Goal: Contribute content

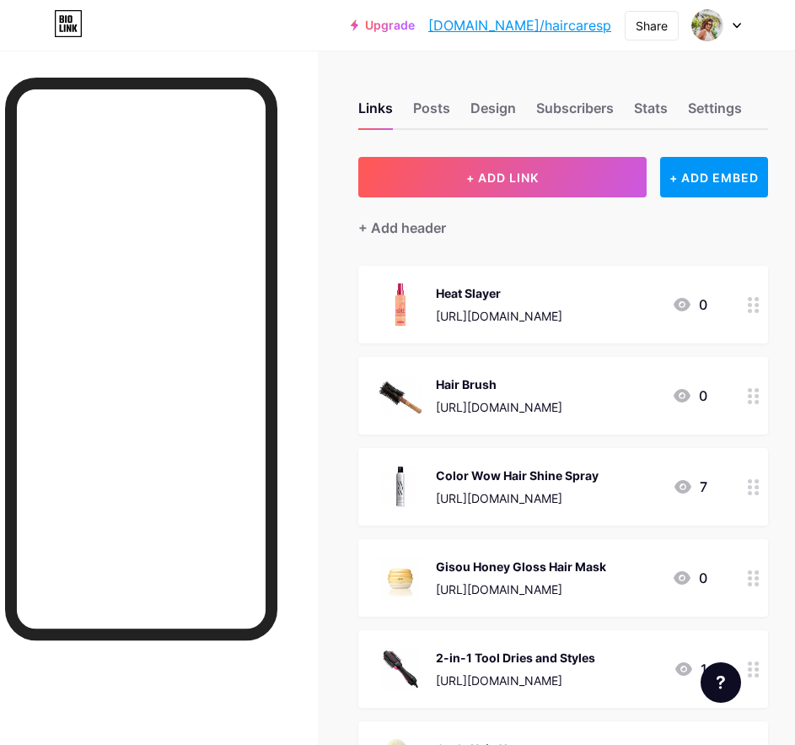
click at [513, 198] on div "+ Add header" at bounding box center [563, 217] width 410 height 41
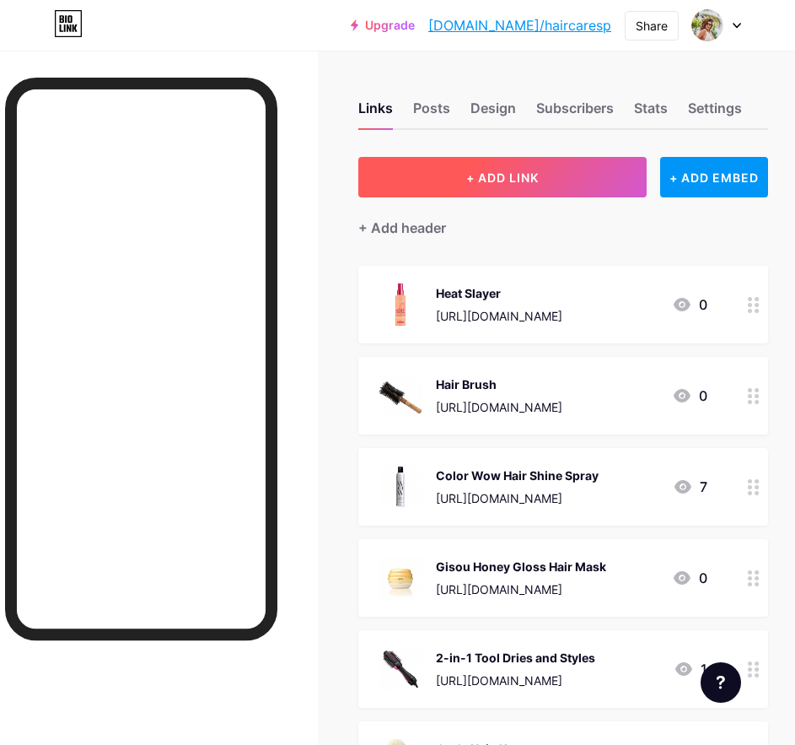
click at [506, 181] on span "+ ADD LINK" at bounding box center [502, 177] width 73 height 14
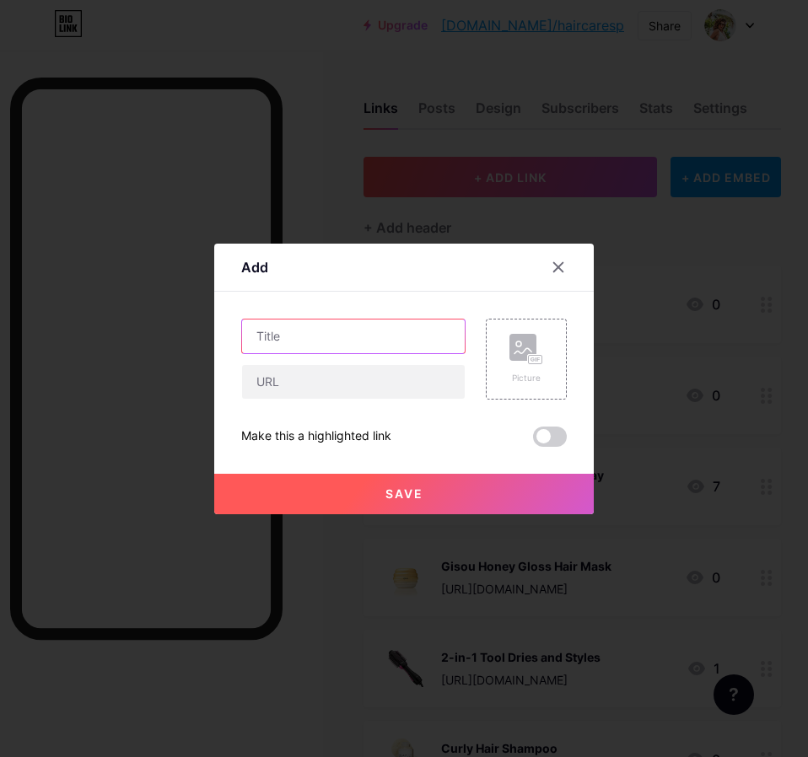
click at [377, 331] on input "text" at bounding box center [353, 337] width 223 height 34
paste input "Banana hair food mask"
click at [309, 335] on input "Banana hair food mask" at bounding box center [353, 337] width 223 height 34
type input "Banana Hair Food Mask"
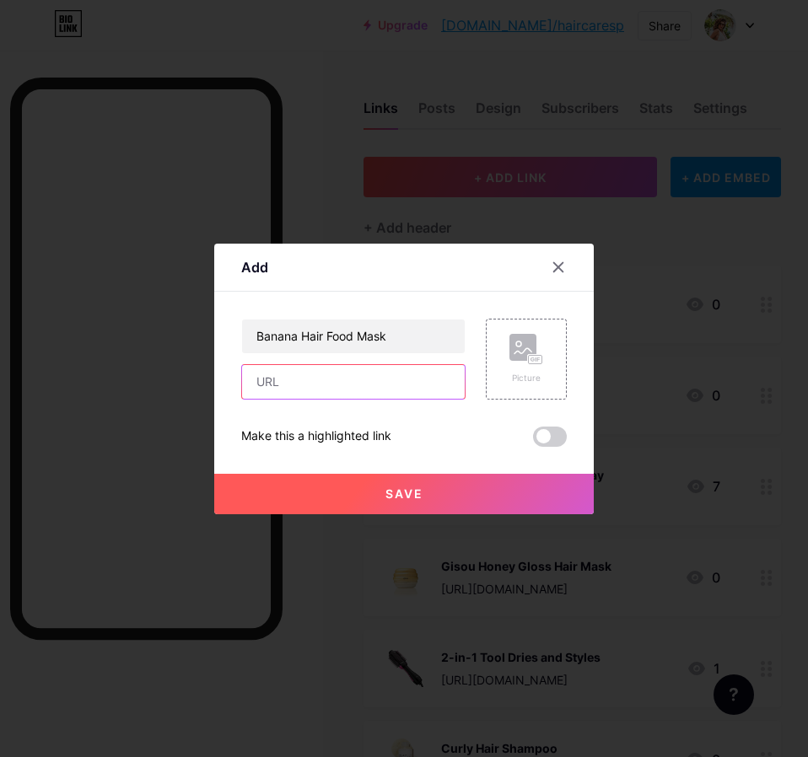
click at [414, 391] on input "text" at bounding box center [353, 382] width 223 height 34
paste input "[URL][DOMAIN_NAME]"
type input "[URL][DOMAIN_NAME]"
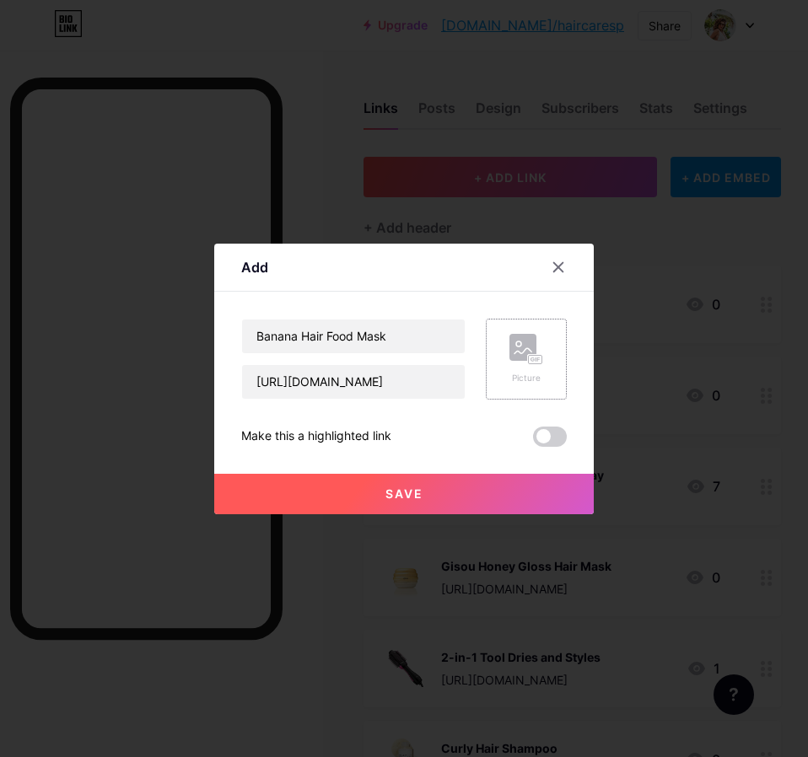
click at [519, 359] on rect at bounding box center [522, 347] width 27 height 27
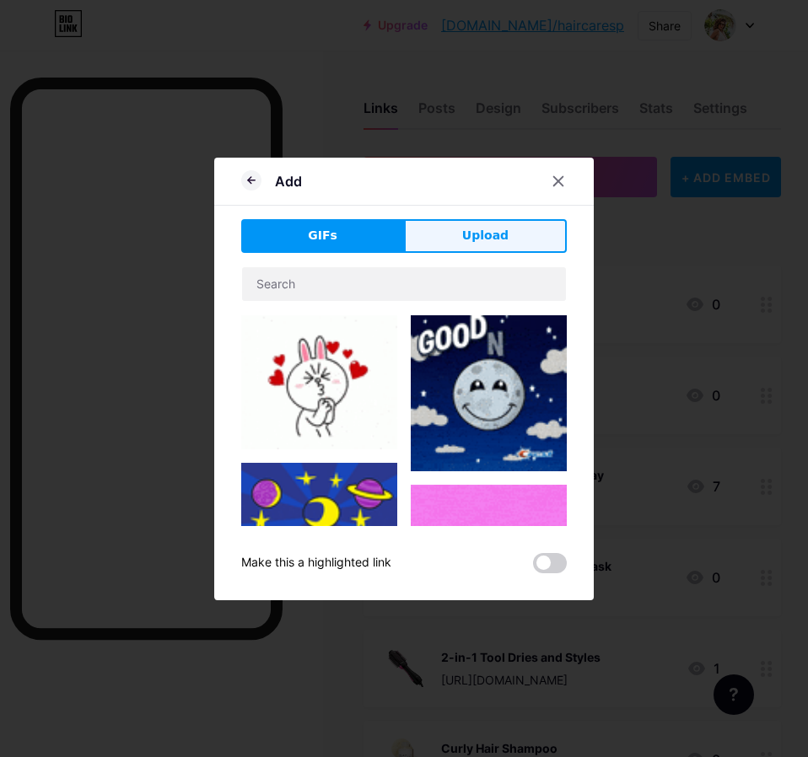
click at [531, 222] on button "Upload" at bounding box center [485, 236] width 163 height 34
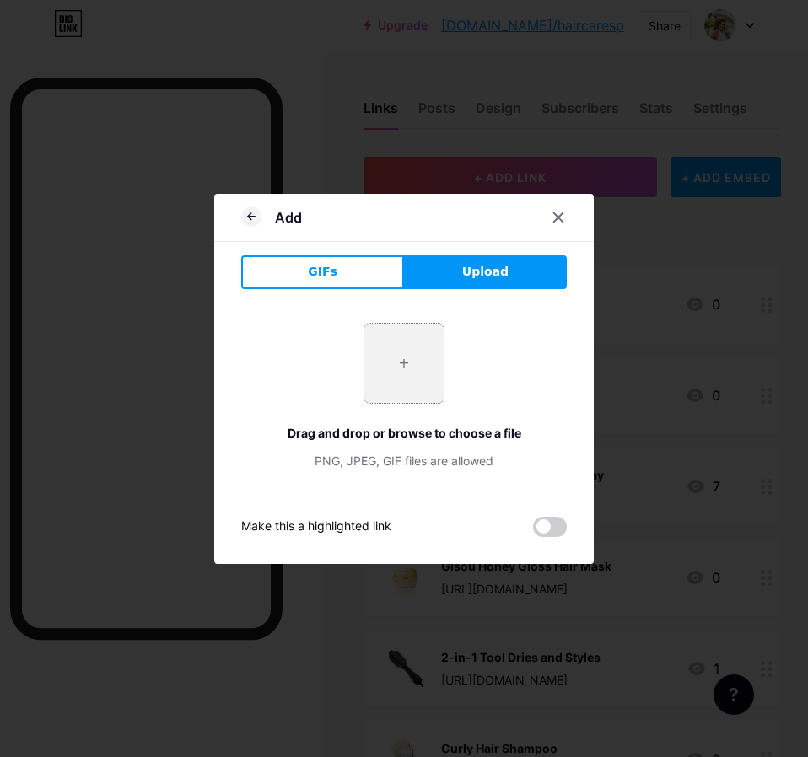
click at [415, 358] on input "file" at bounding box center [403, 363] width 79 height 79
type input "C:\fakepath\[PERSON_NAME] Rõ ràng và Đơn giản Tính năng Nội thất Sản [PERSON_NA…"
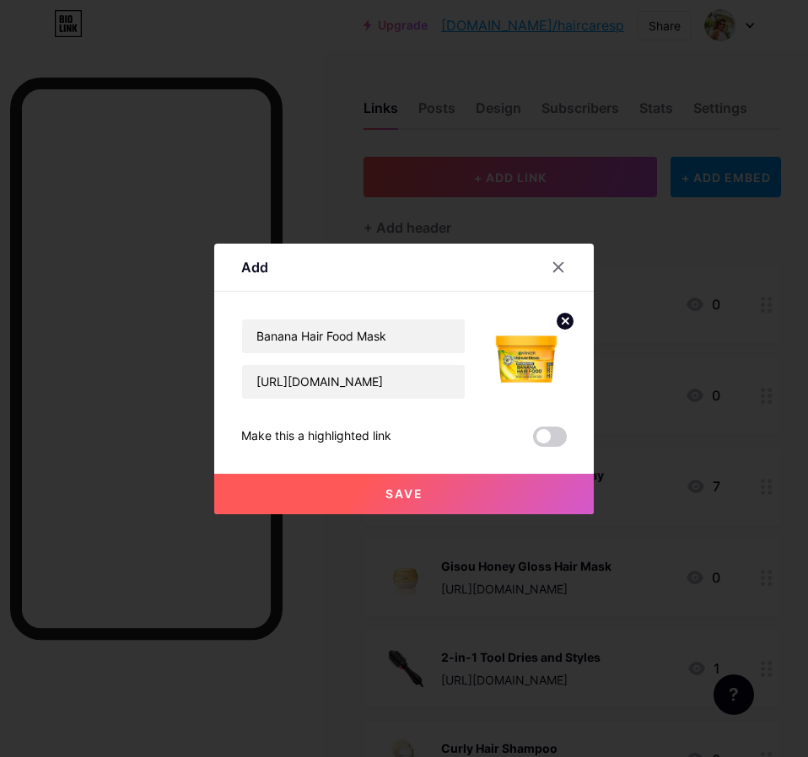
click at [499, 488] on button "Save" at bounding box center [403, 494] width 379 height 40
